Goal: Obtain resource: Obtain resource

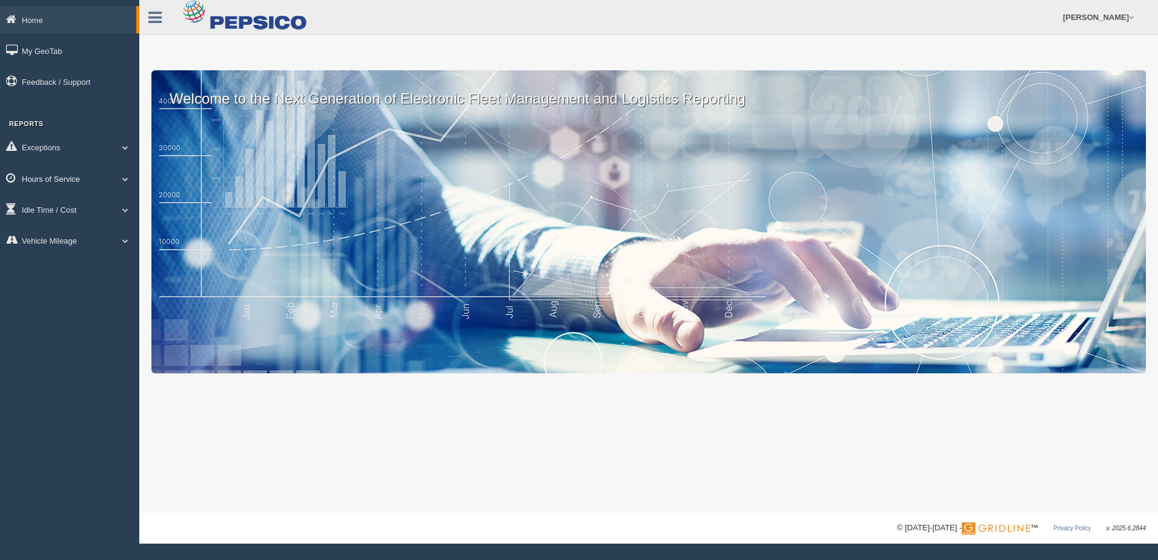
click at [93, 176] on link "Hours of Service" at bounding box center [69, 178] width 139 height 27
click at [94, 224] on link "HOS Violation Audit Reports" at bounding box center [79, 228] width 115 height 22
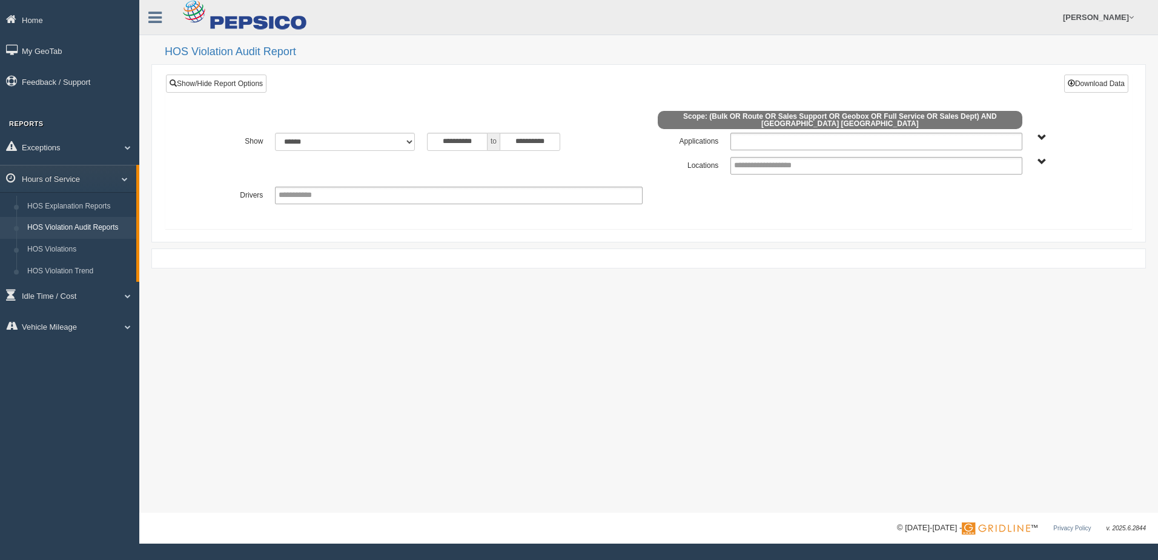
click at [979, 140] on ul at bounding box center [876, 142] width 291 height 18
click at [748, 165] on li "Full Service" at bounding box center [876, 172] width 290 height 15
drag, startPoint x: 842, startPoint y: 139, endPoint x: 835, endPoint y: 145, distance: 8.2
click at [841, 139] on ul "Full Service" at bounding box center [876, 142] width 291 height 18
click at [772, 170] on li "Geobox" at bounding box center [876, 172] width 290 height 15
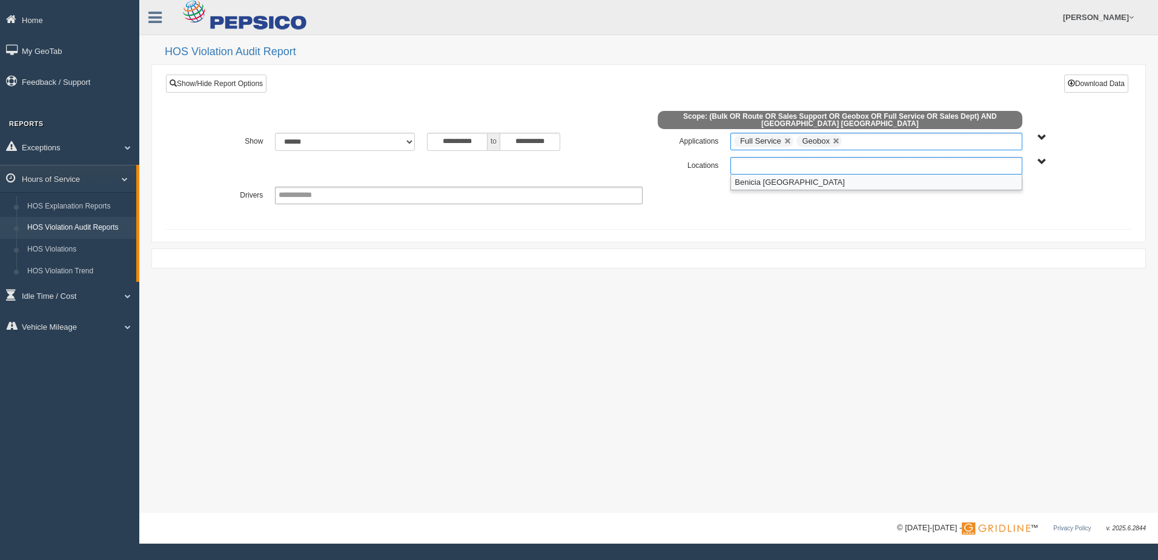
click at [772, 167] on input "text" at bounding box center [776, 165] width 84 height 15
click at [767, 177] on li "Benicia [GEOGRAPHIC_DATA]" at bounding box center [876, 181] width 290 height 15
click at [1082, 75] on button "Download Data" at bounding box center [1096, 84] width 64 height 18
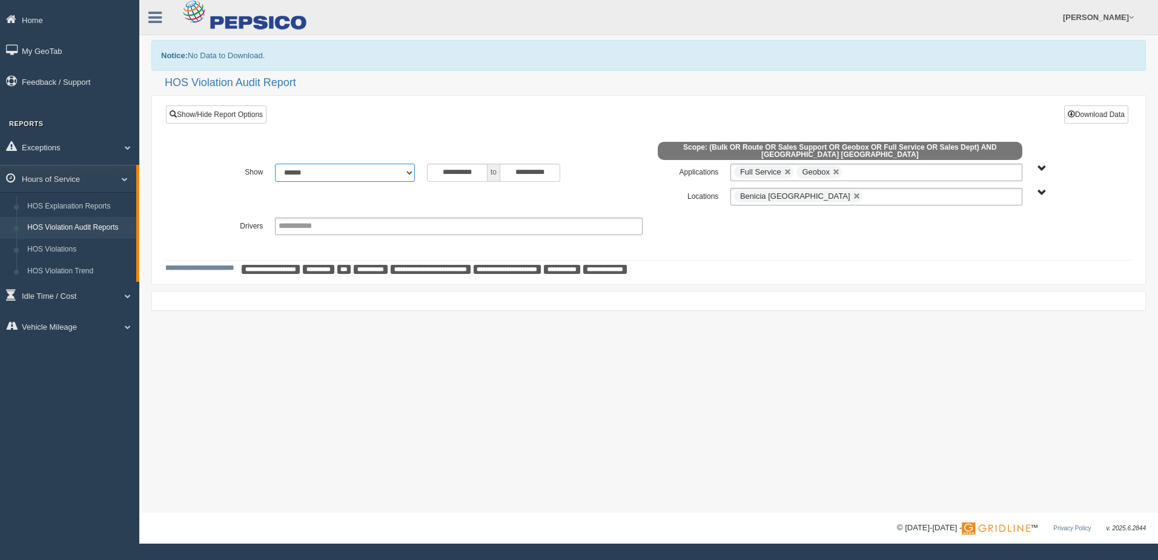
click at [376, 169] on select "**********" at bounding box center [345, 173] width 140 height 18
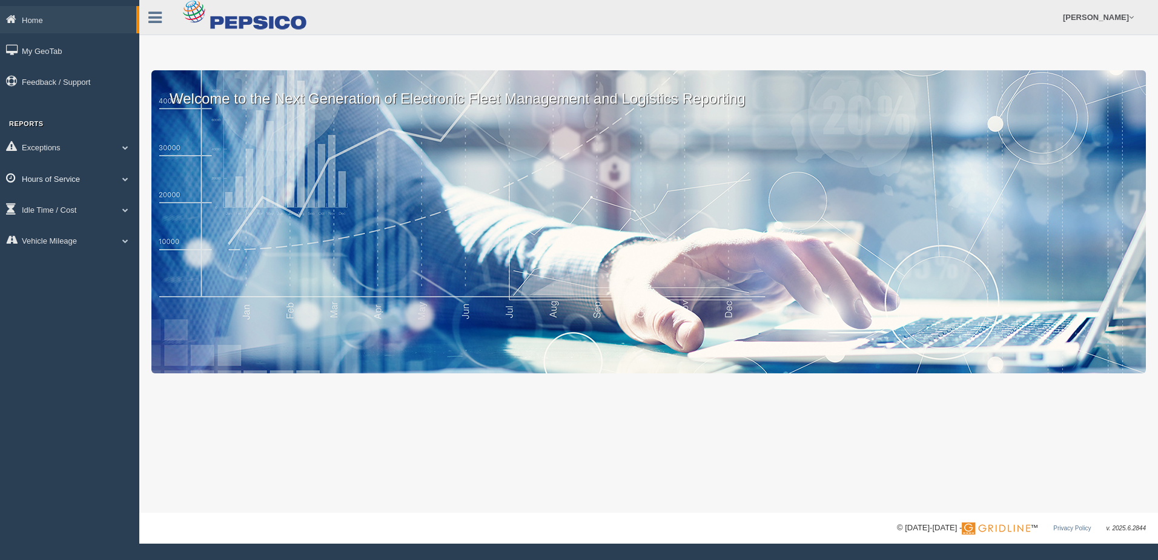
click at [88, 182] on link "Hours of Service" at bounding box center [69, 178] width 139 height 27
click at [106, 231] on link "HOS Violation Audit Reports" at bounding box center [79, 228] width 115 height 22
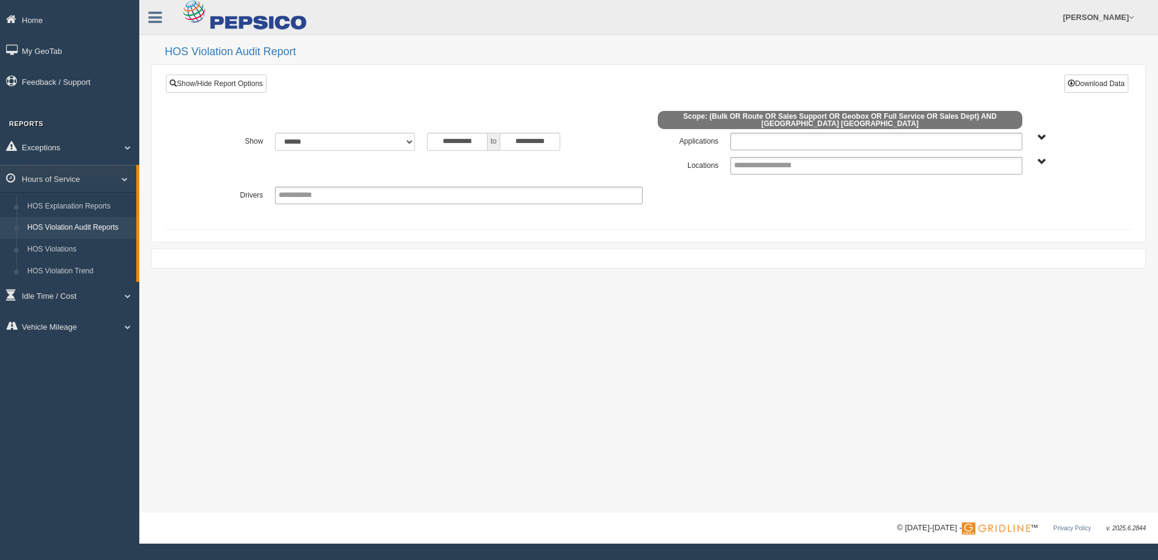
click at [966, 133] on ul at bounding box center [876, 142] width 291 height 18
click at [761, 166] on li "Full Service" at bounding box center [876, 172] width 290 height 15
click at [863, 127] on div at bounding box center [648, 123] width 911 height 19
click at [859, 137] on ul "Full Service" at bounding box center [876, 142] width 291 height 18
click at [767, 170] on li "Geobox" at bounding box center [876, 172] width 290 height 15
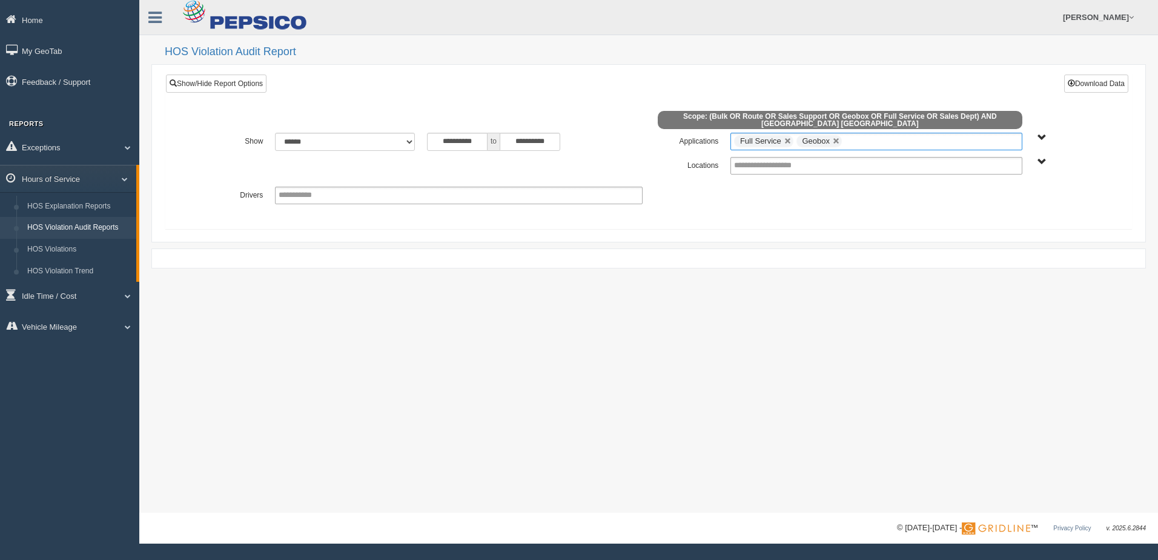
click at [762, 171] on div "**********" at bounding box center [648, 157] width 911 height 48
click at [764, 166] on input "text" at bounding box center [776, 165] width 84 height 15
click at [760, 178] on li "Benicia [GEOGRAPHIC_DATA]" at bounding box center [876, 181] width 290 height 15
click at [1095, 90] on button "Download Data" at bounding box center [1096, 84] width 64 height 18
